Goal: Information Seeking & Learning: Learn about a topic

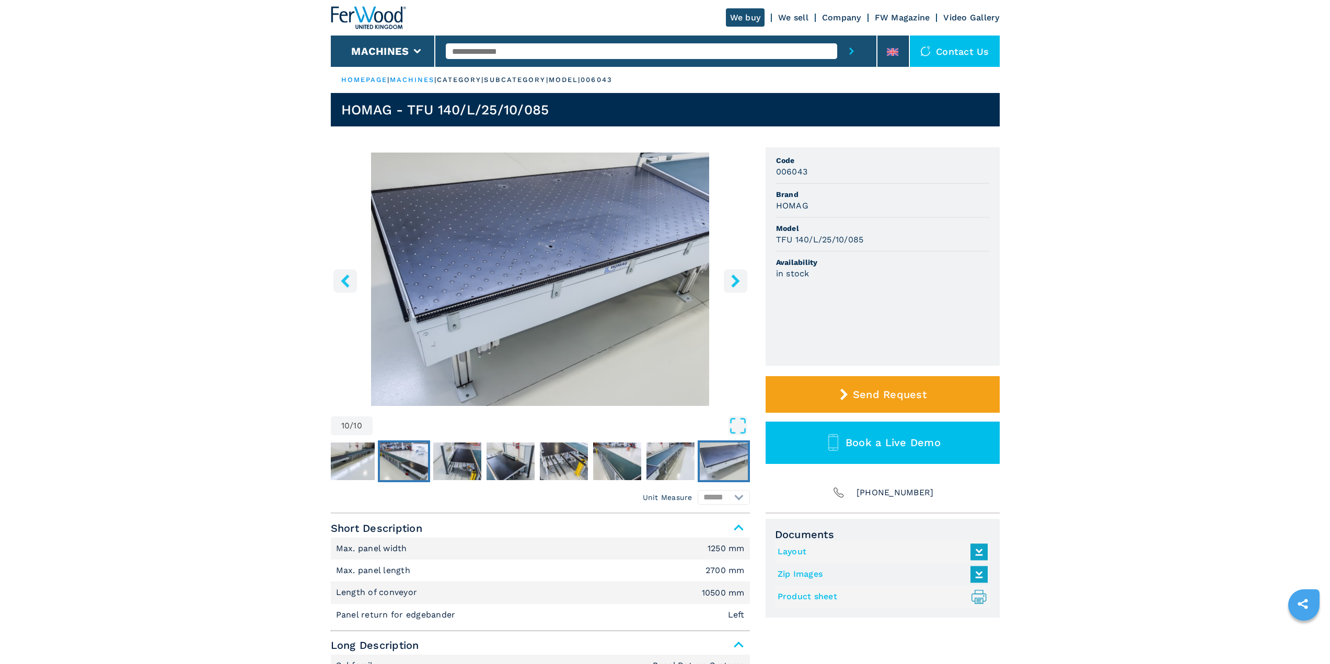
click at [402, 464] on img "Go to Slide 4" at bounding box center [404, 462] width 48 height 38
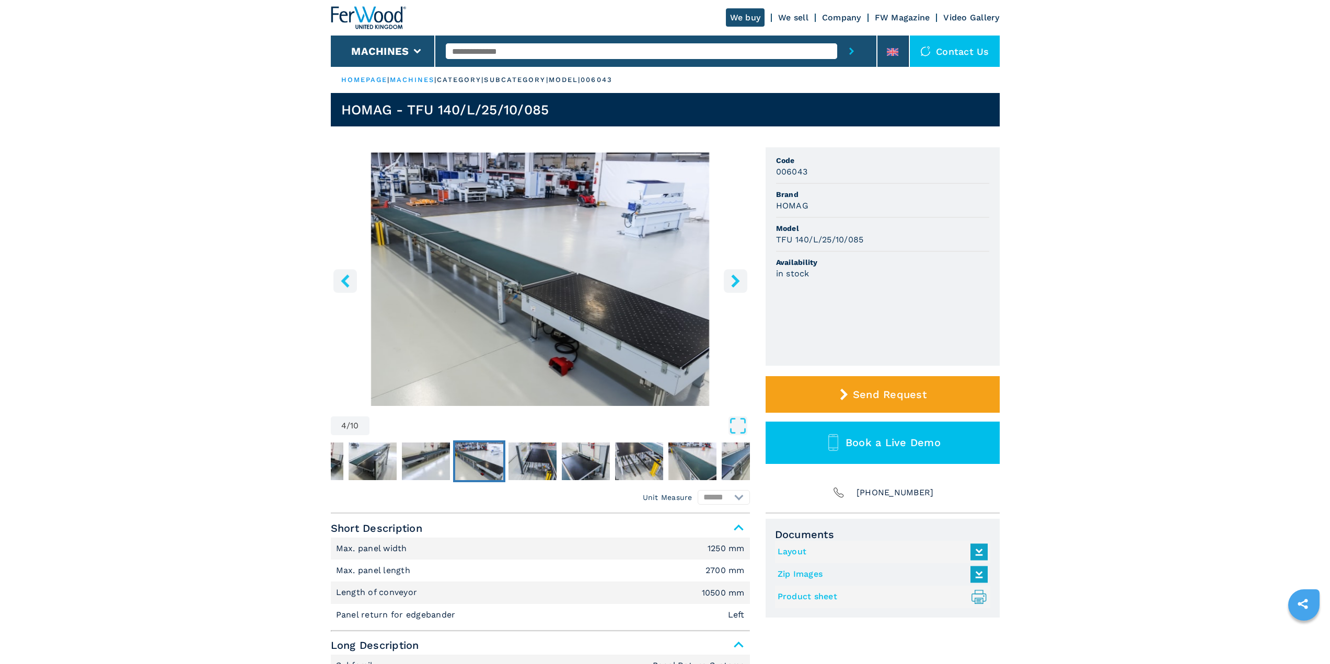
click at [737, 284] on icon "right-button" at bounding box center [735, 280] width 13 height 13
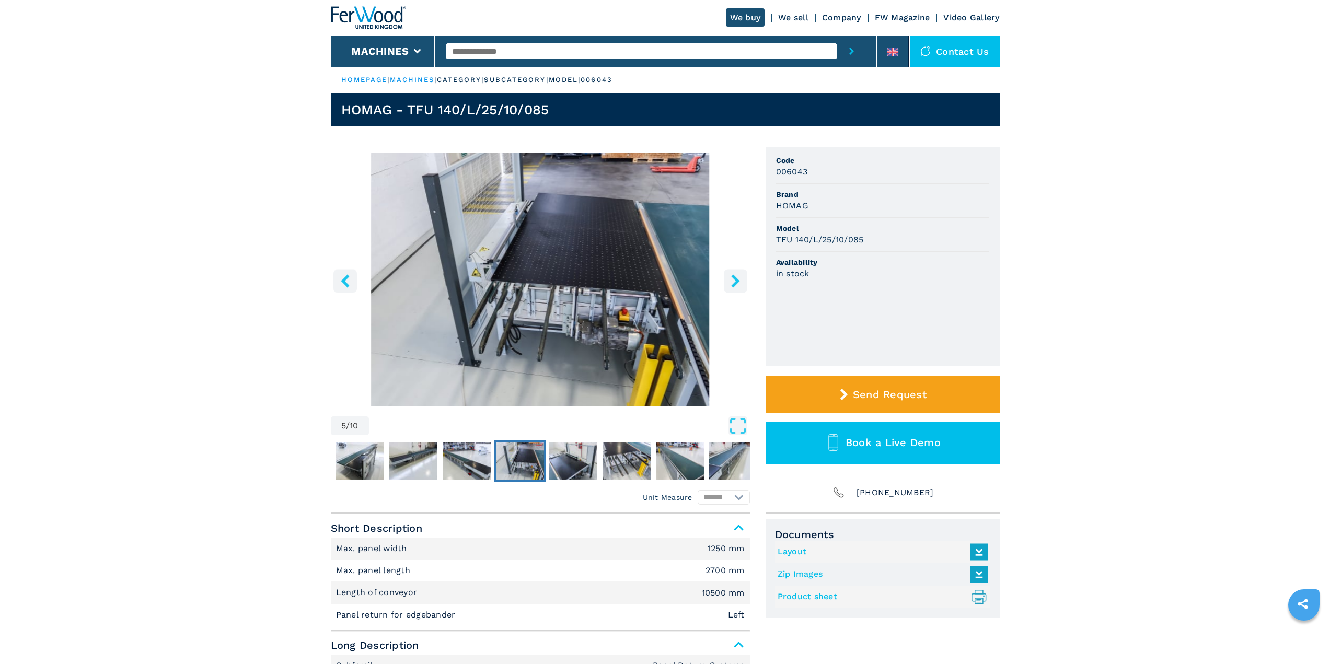
click at [737, 284] on icon "right-button" at bounding box center [735, 280] width 13 height 13
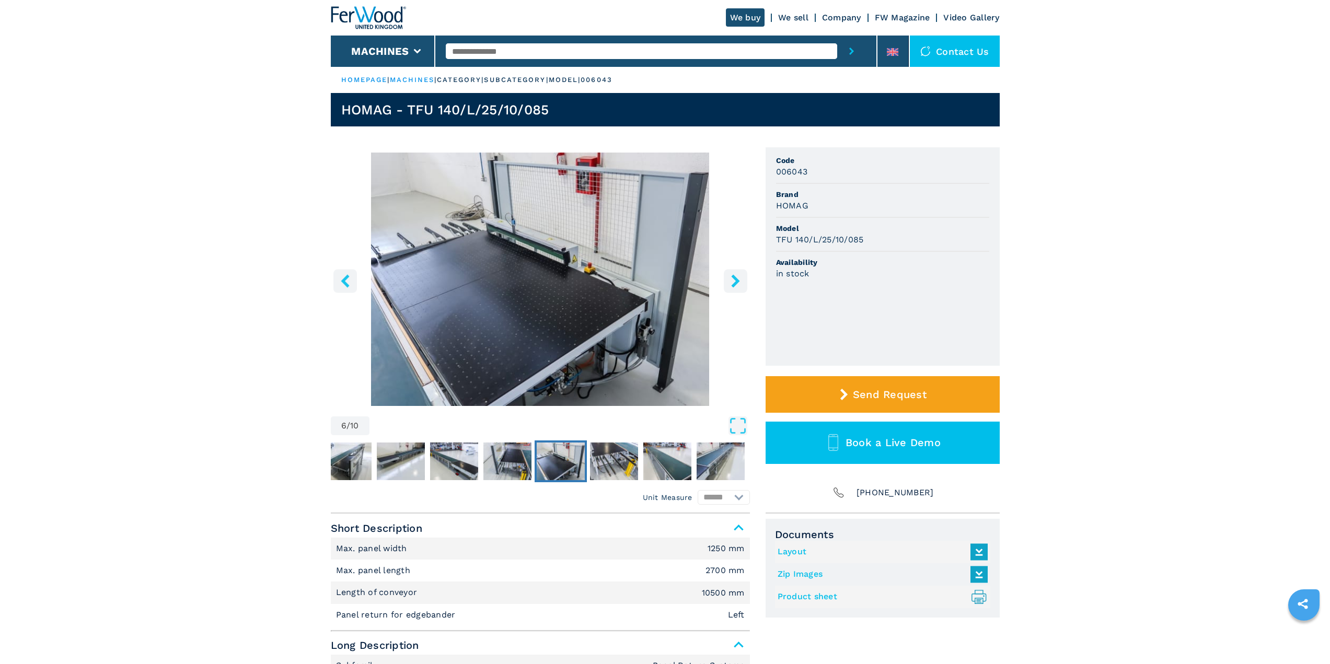
click at [737, 284] on icon "right-button" at bounding box center [735, 280] width 13 height 13
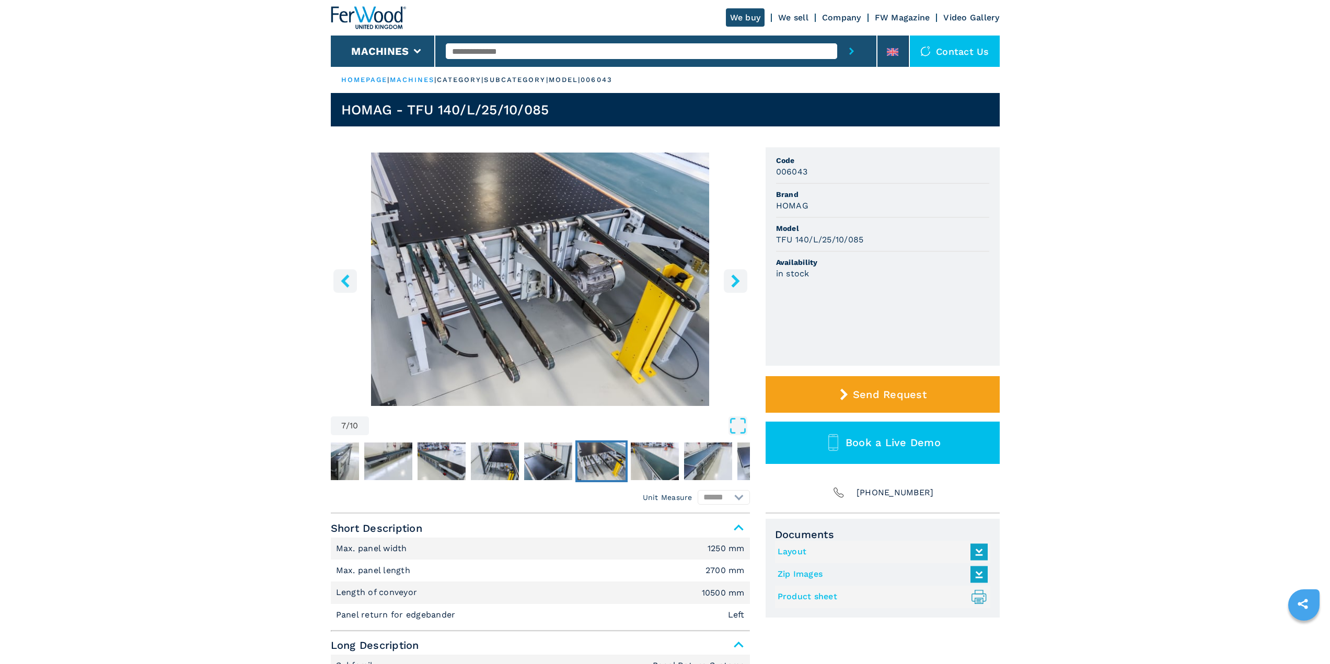
click at [737, 284] on icon "right-button" at bounding box center [735, 280] width 13 height 13
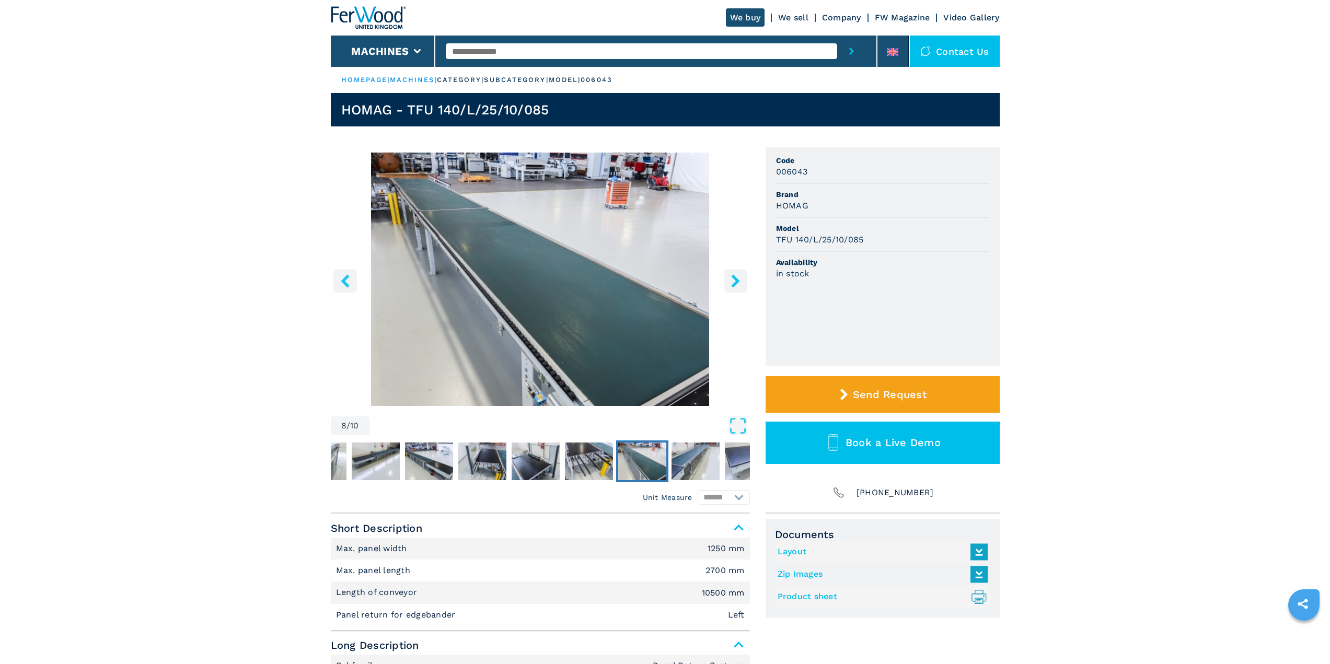
click at [737, 284] on icon "right-button" at bounding box center [735, 280] width 13 height 13
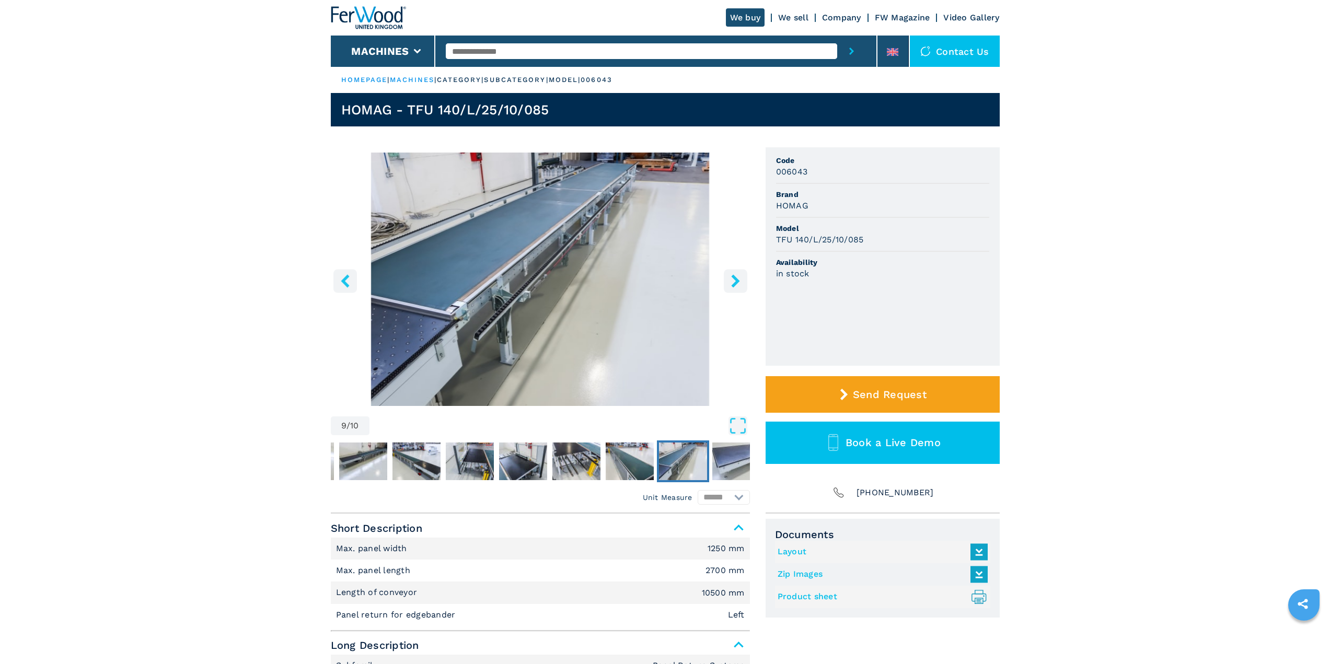
click at [737, 284] on icon "right-button" at bounding box center [735, 280] width 13 height 13
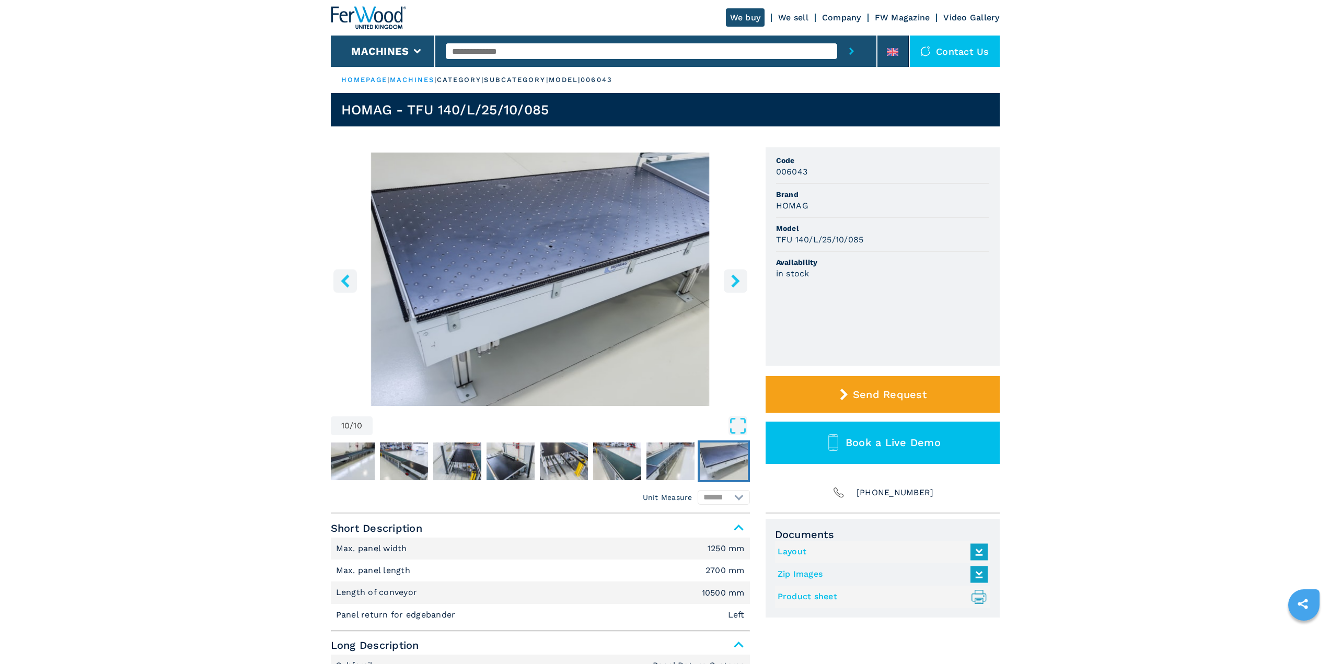
click at [737, 284] on icon "right-button" at bounding box center [735, 280] width 13 height 13
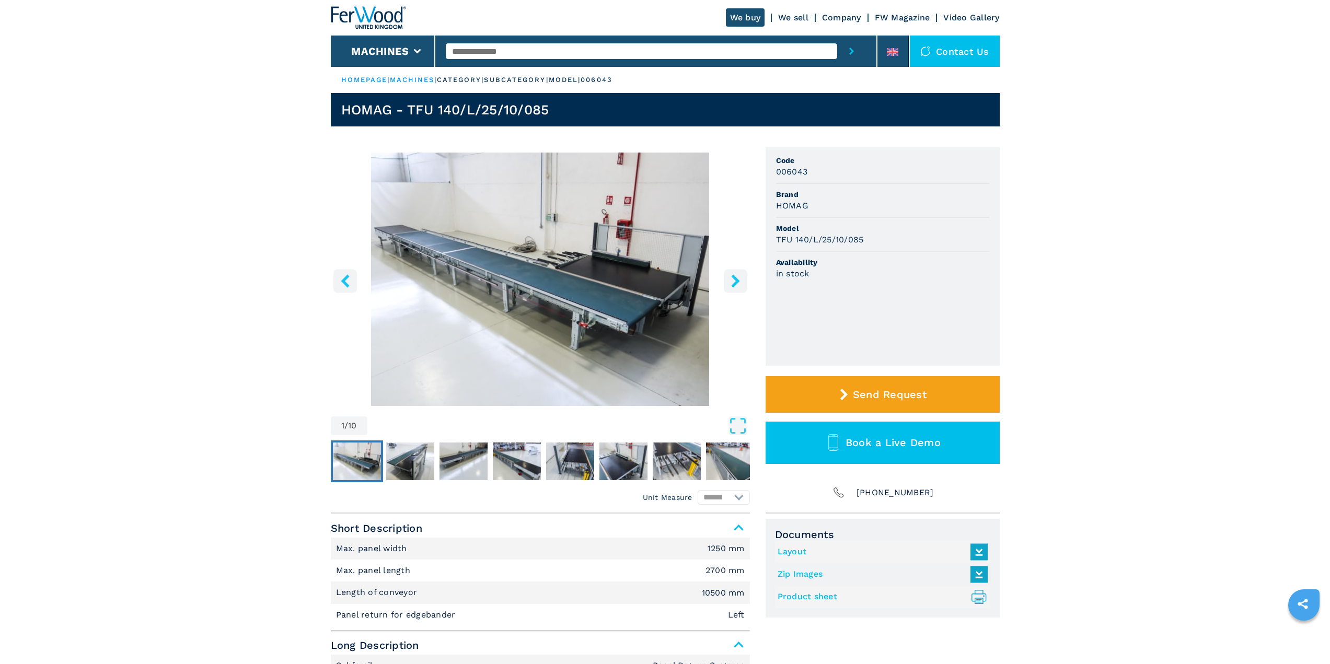
click at [737, 284] on icon "right-button" at bounding box center [735, 280] width 13 height 13
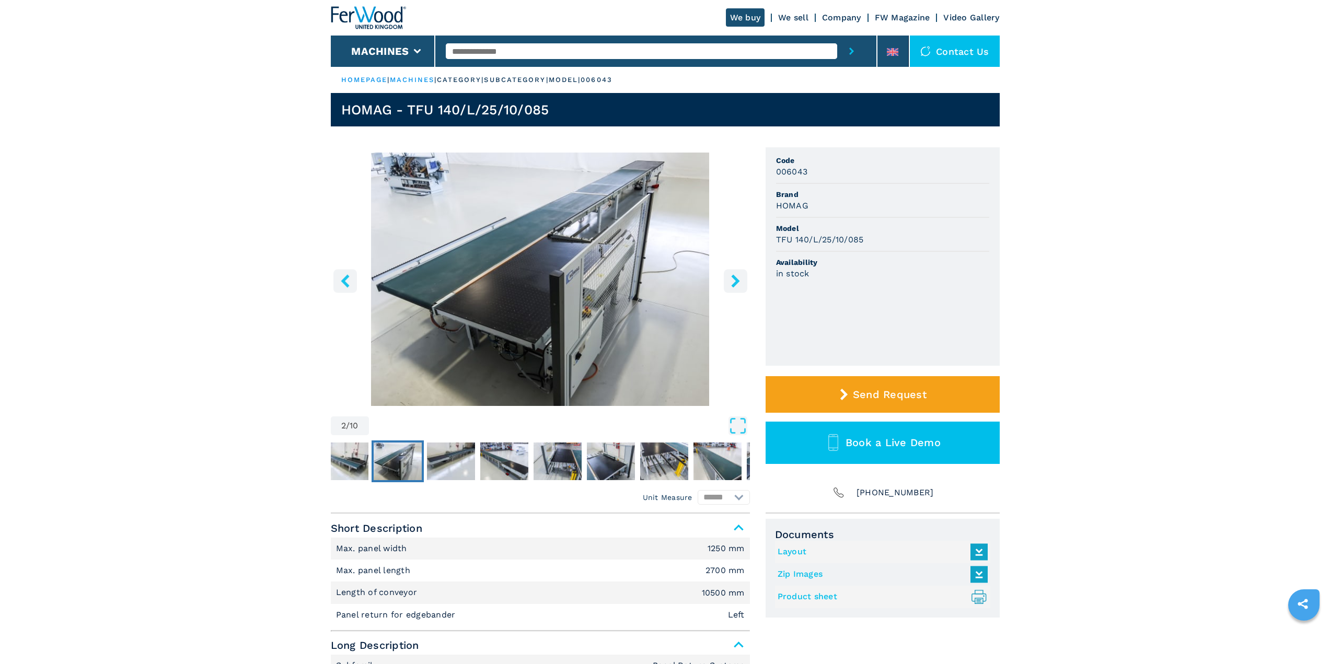
click at [737, 284] on icon "right-button" at bounding box center [735, 280] width 13 height 13
